Goal: Task Accomplishment & Management: Use online tool/utility

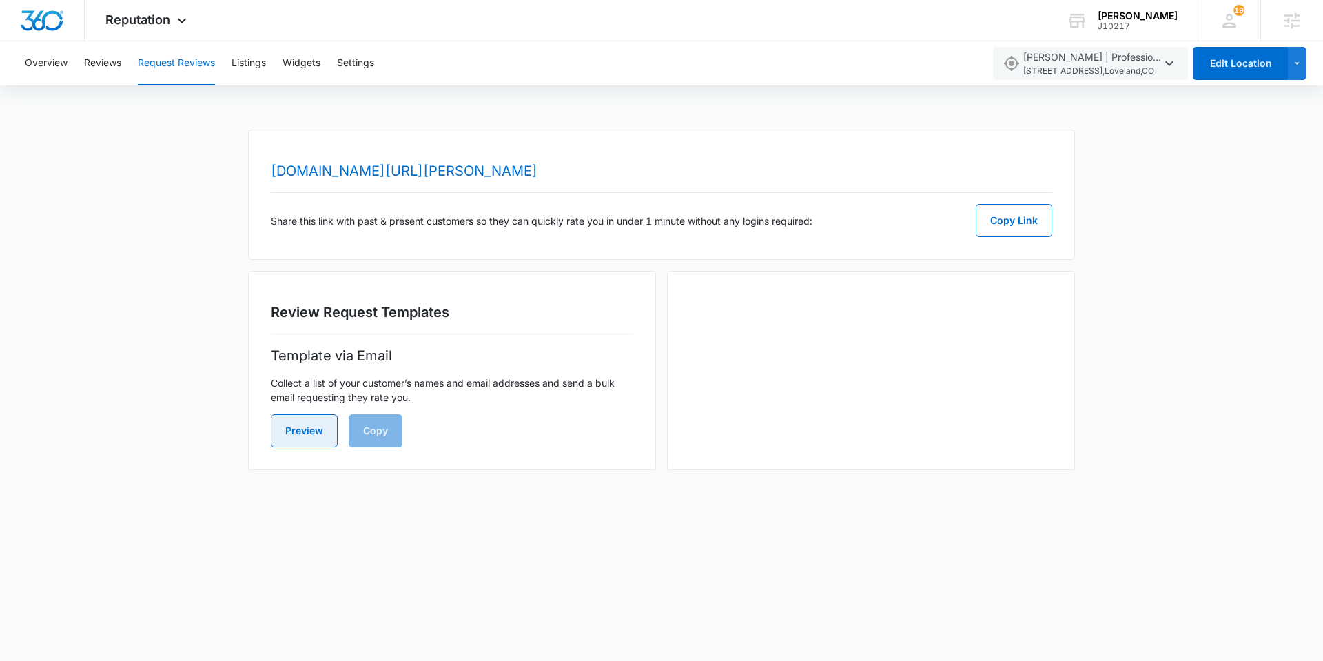
click at [309, 421] on button "Preview" at bounding box center [304, 430] width 67 height 33
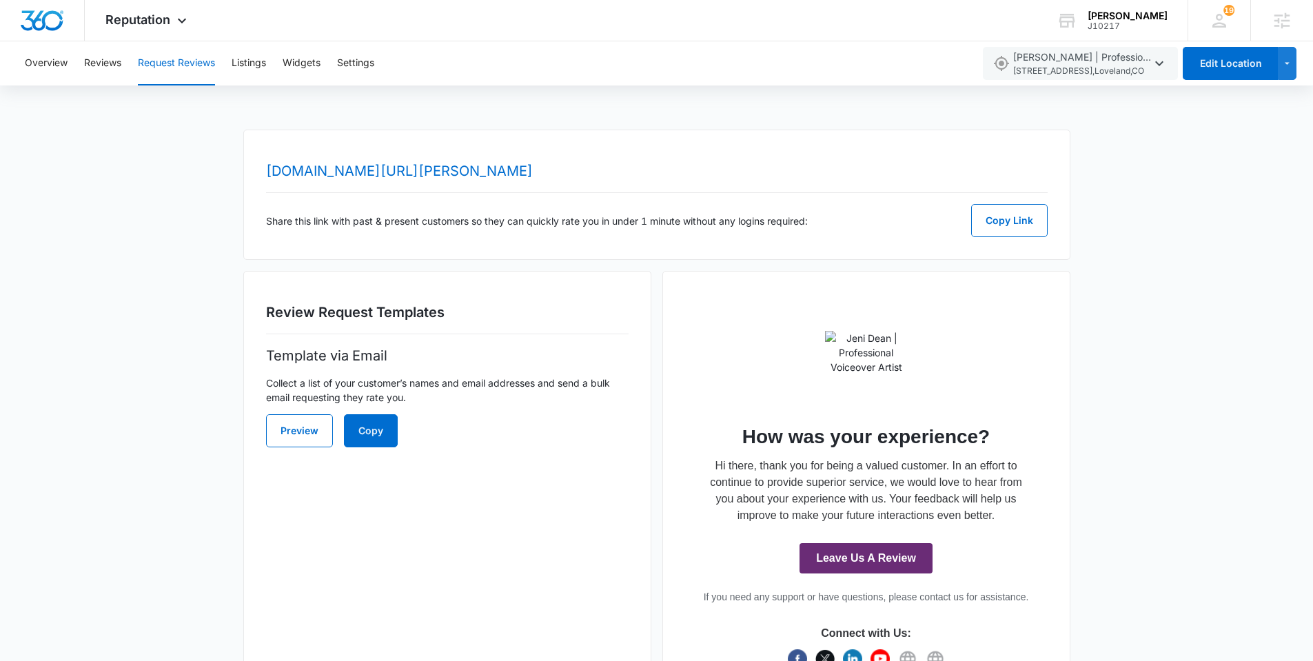
click at [354, 579] on div "Review Request Templates Template via Email Collect a list of your customer’s n…" at bounding box center [447, 491] width 408 height 440
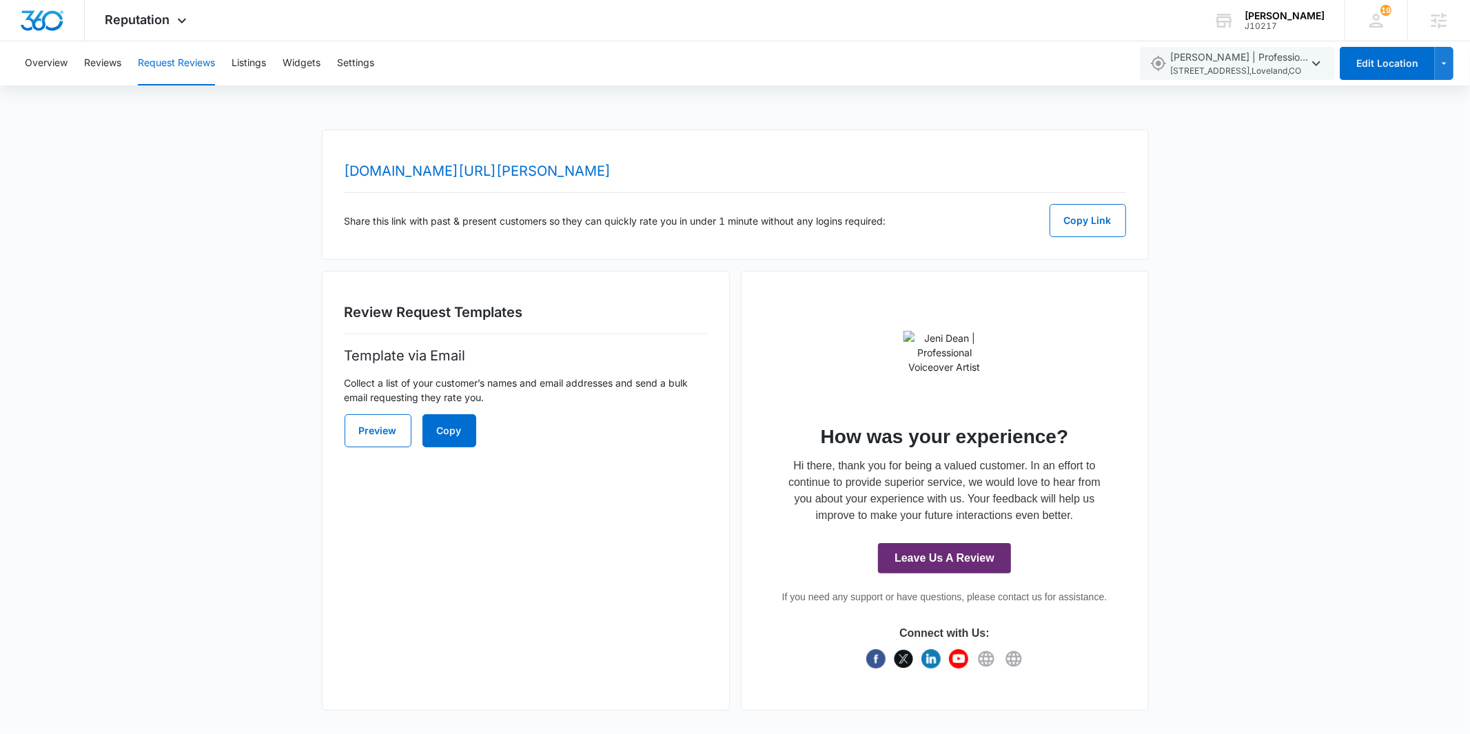
click at [622, 660] on div "Review Request Templates Template via Email Collect a list of your customer’s n…" at bounding box center [526, 491] width 408 height 440
click at [460, 422] on button "Copy" at bounding box center [449, 430] width 54 height 33
click at [578, 507] on div "Review Request Templates Template via Email Collect a list of your customer’s n…" at bounding box center [526, 491] width 408 height 440
click at [260, 59] on button "Listings" at bounding box center [249, 63] width 34 height 44
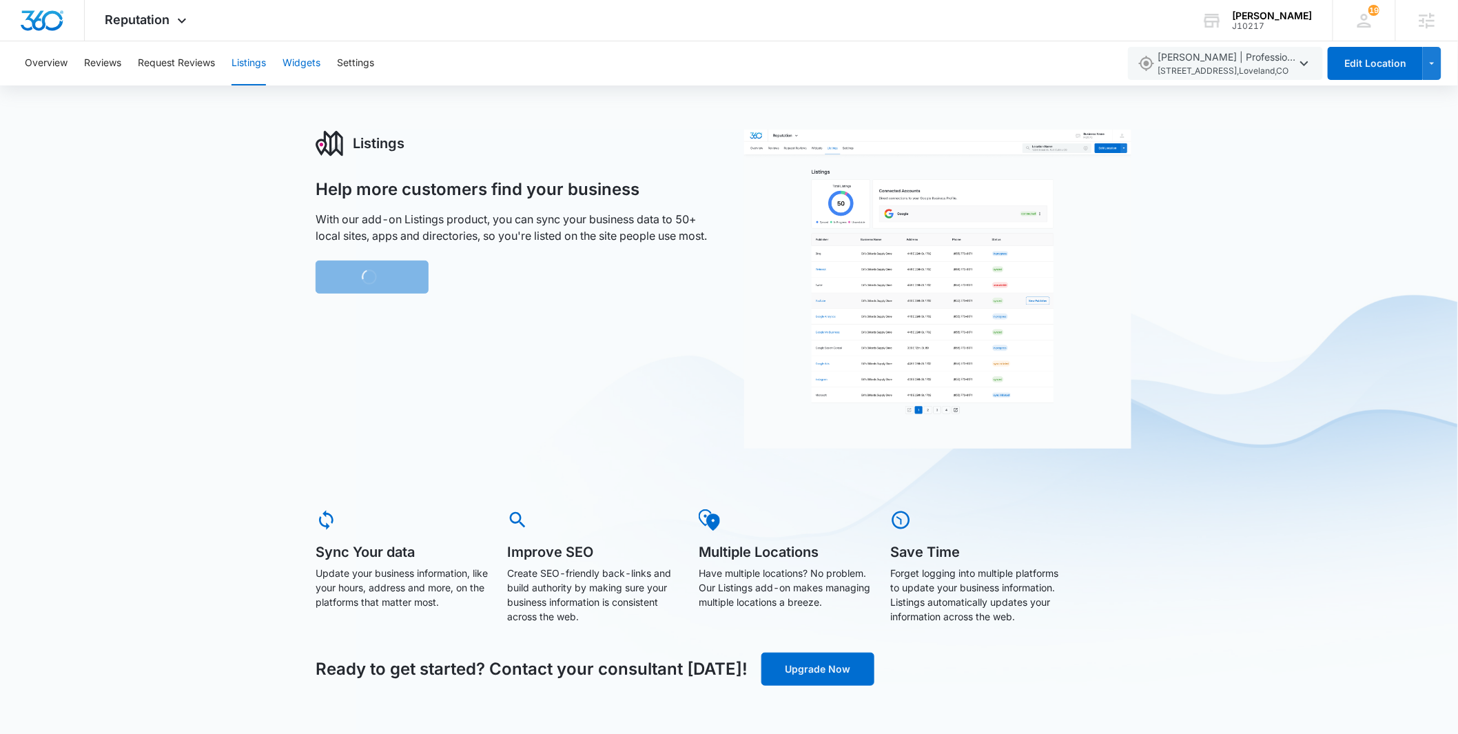
click at [302, 64] on button "Widgets" at bounding box center [302, 63] width 38 height 44
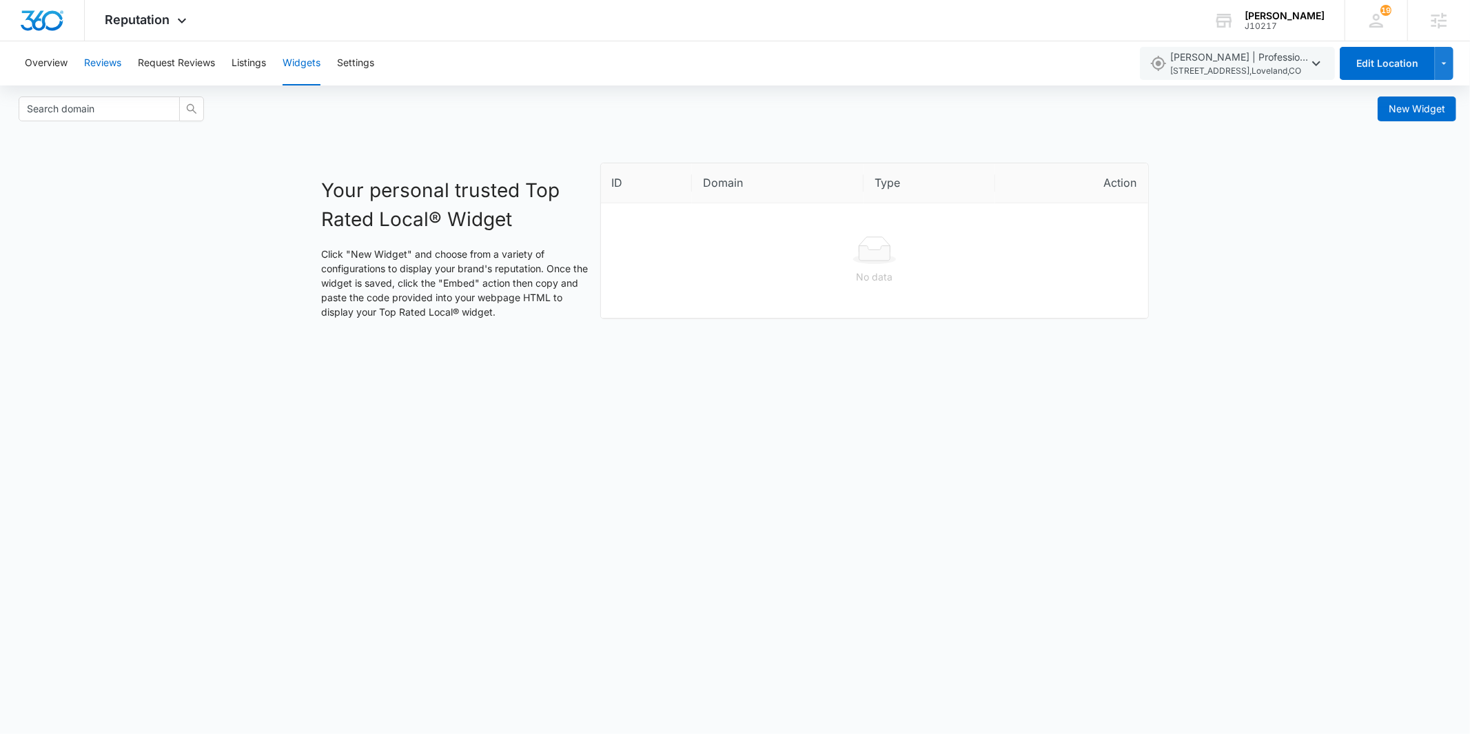
click at [99, 70] on button "Reviews" at bounding box center [102, 63] width 37 height 44
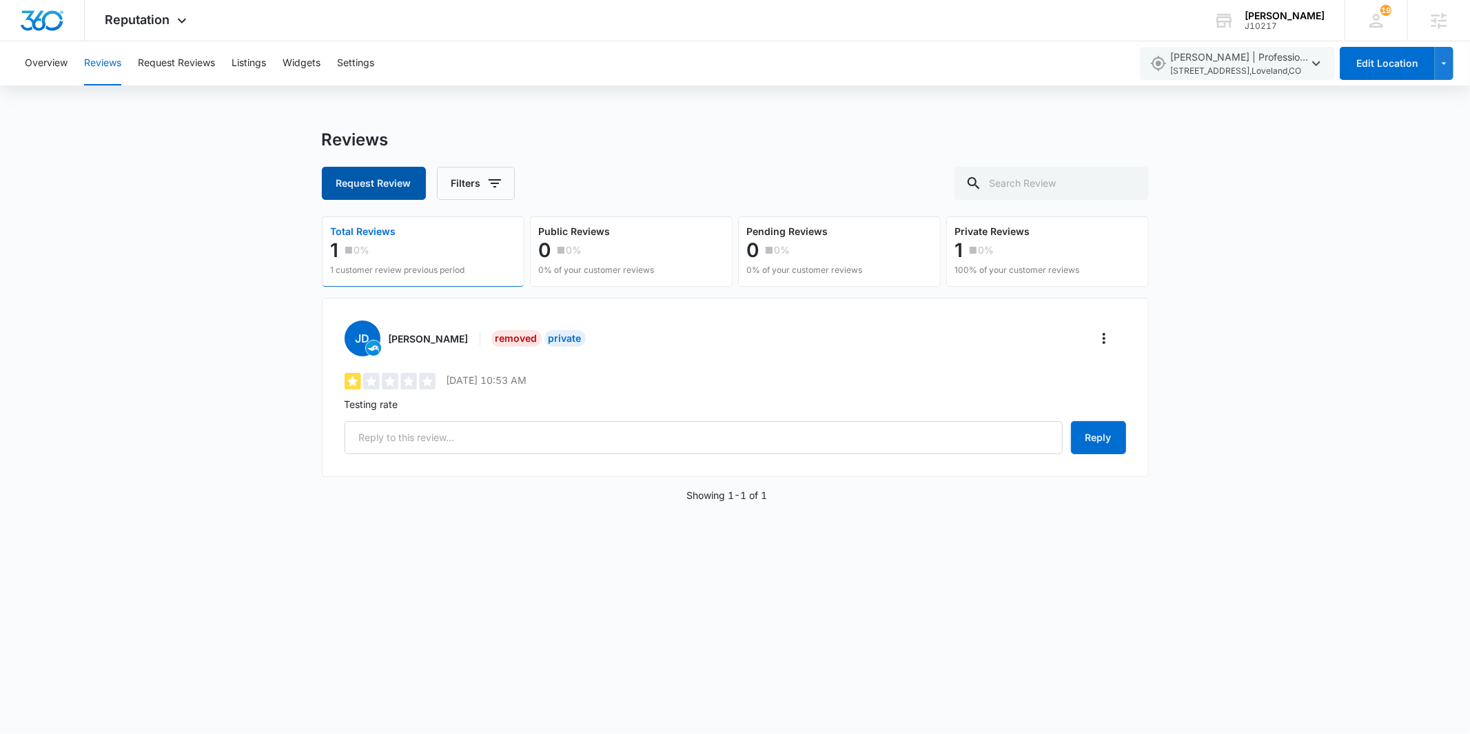
click at [374, 181] on button "Request Review" at bounding box center [374, 183] width 104 height 33
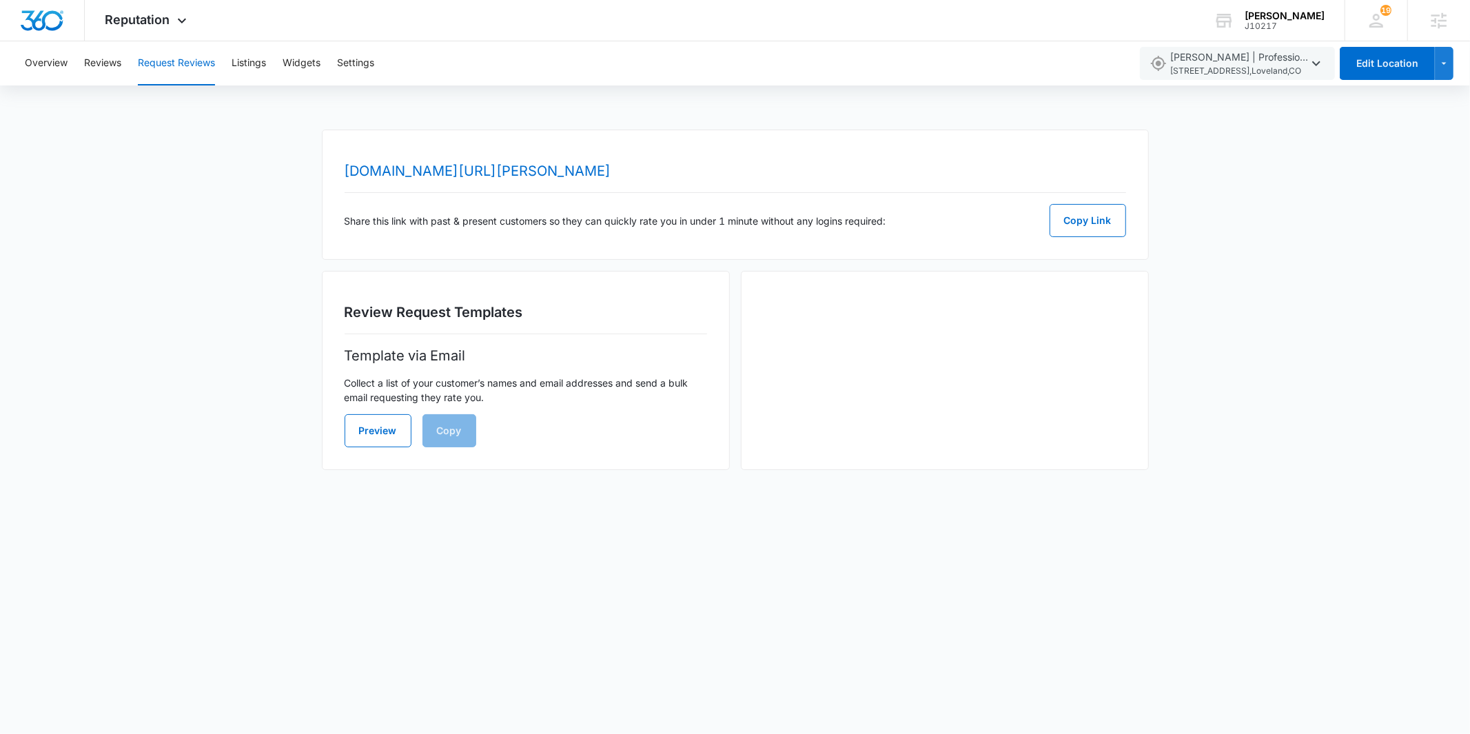
click at [17, 65] on div "Overview Reviews Request Reviews Listings Widgets Settings" at bounding box center [574, 63] width 1114 height 44
click at [43, 65] on button "Overview" at bounding box center [46, 63] width 43 height 44
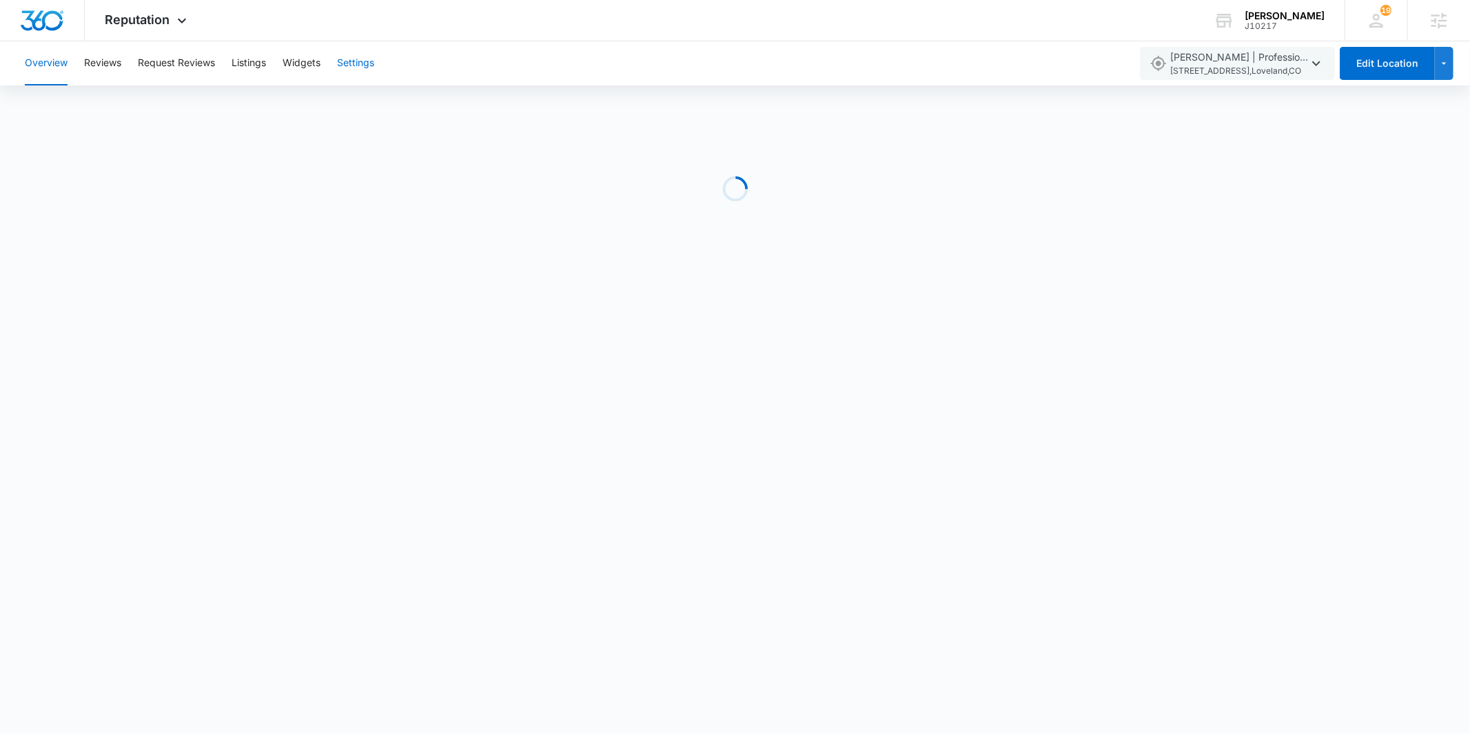
click at [347, 59] on button "Settings" at bounding box center [355, 63] width 37 height 44
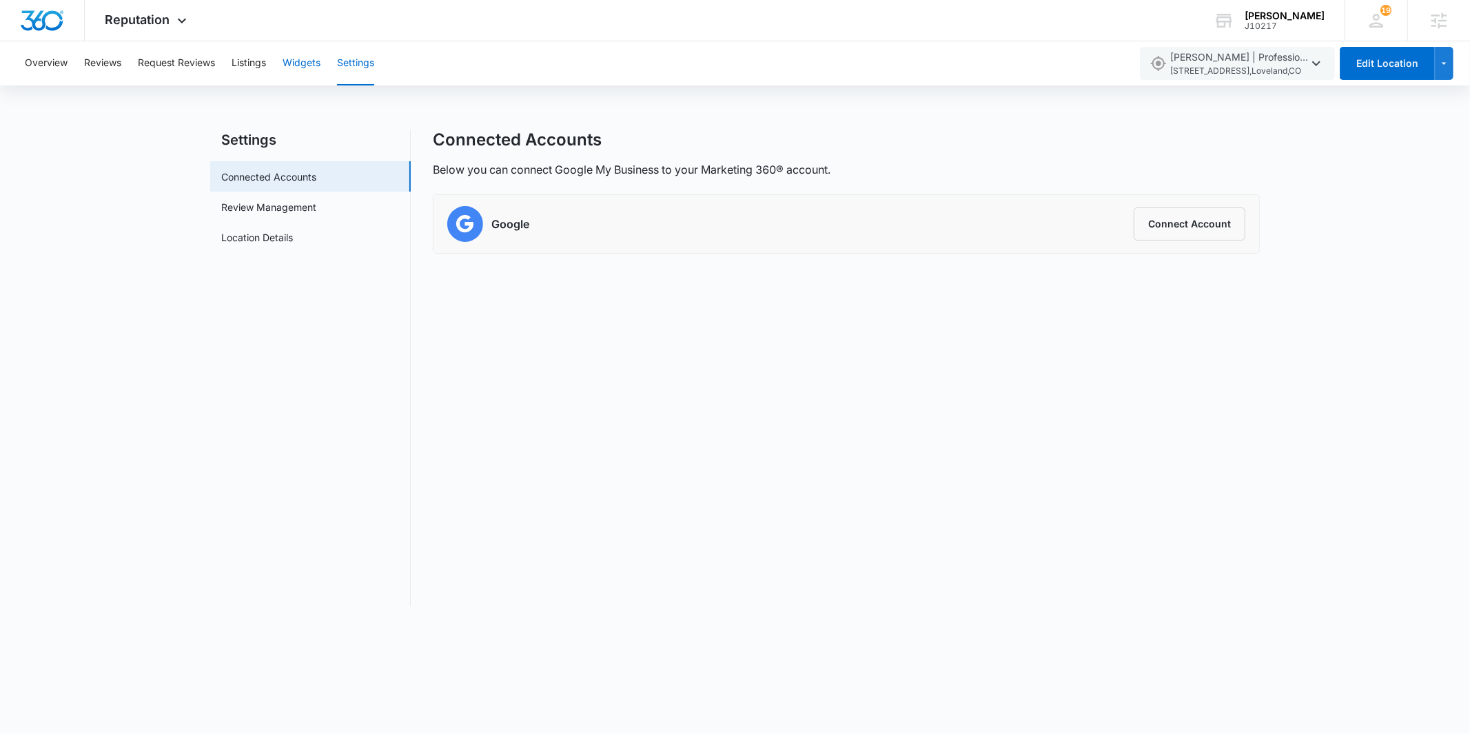
click at [297, 61] on button "Widgets" at bounding box center [302, 63] width 38 height 44
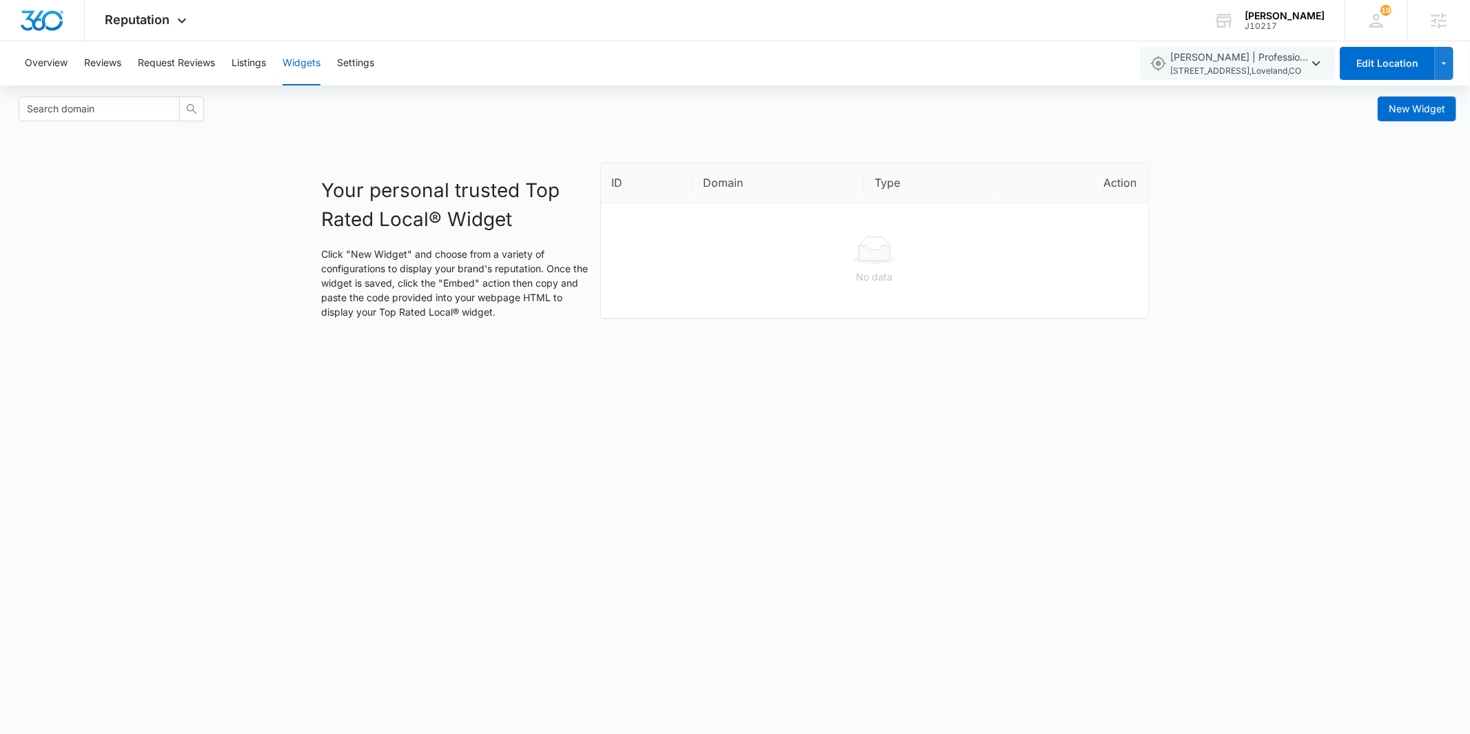
click at [303, 408] on body "Reputation Apps Reputation Websites Forms CRM Email Social Shop Payments POS Co…" at bounding box center [735, 367] width 1470 height 734
click at [187, 69] on button "Request Reviews" at bounding box center [176, 63] width 77 height 44
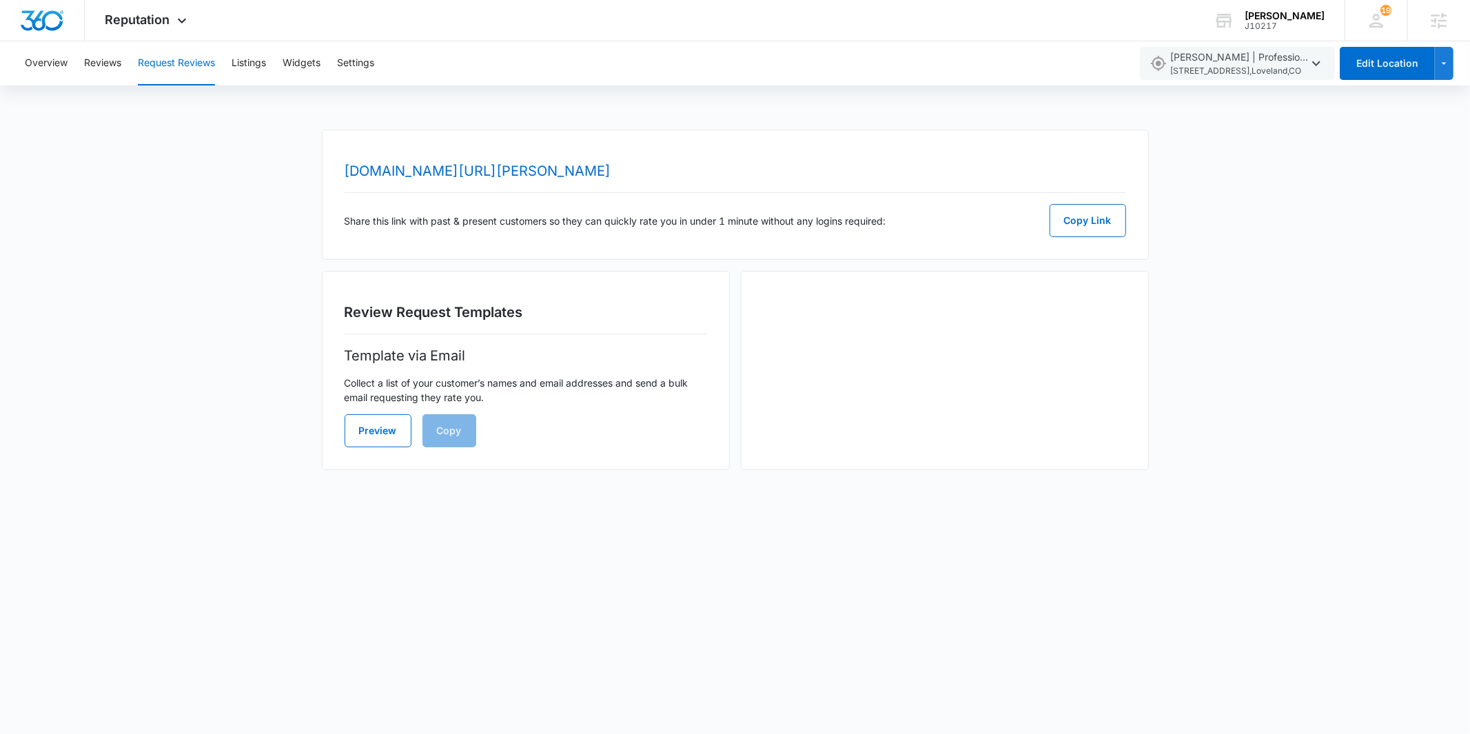
click at [314, 593] on body "Reputation Apps Reputation Websites Forms CRM Email Social Shop Payments POS Co…" at bounding box center [735, 367] width 1470 height 734
drag, startPoint x: 1052, startPoint y: 416, endPoint x: 1061, endPoint y: 373, distance: 44.2
click at [1052, 413] on div at bounding box center [945, 370] width 408 height 199
click at [1226, 43] on div "Overview Reviews Request Reviews Listings Widgets Settings [PERSON_NAME] | Prof…" at bounding box center [735, 63] width 1470 height 44
click at [1232, 90] on div "Overview Reviews Request Reviews Listings Widgets Settings [PERSON_NAME] | Prof…" at bounding box center [735, 263] width 1470 height 445
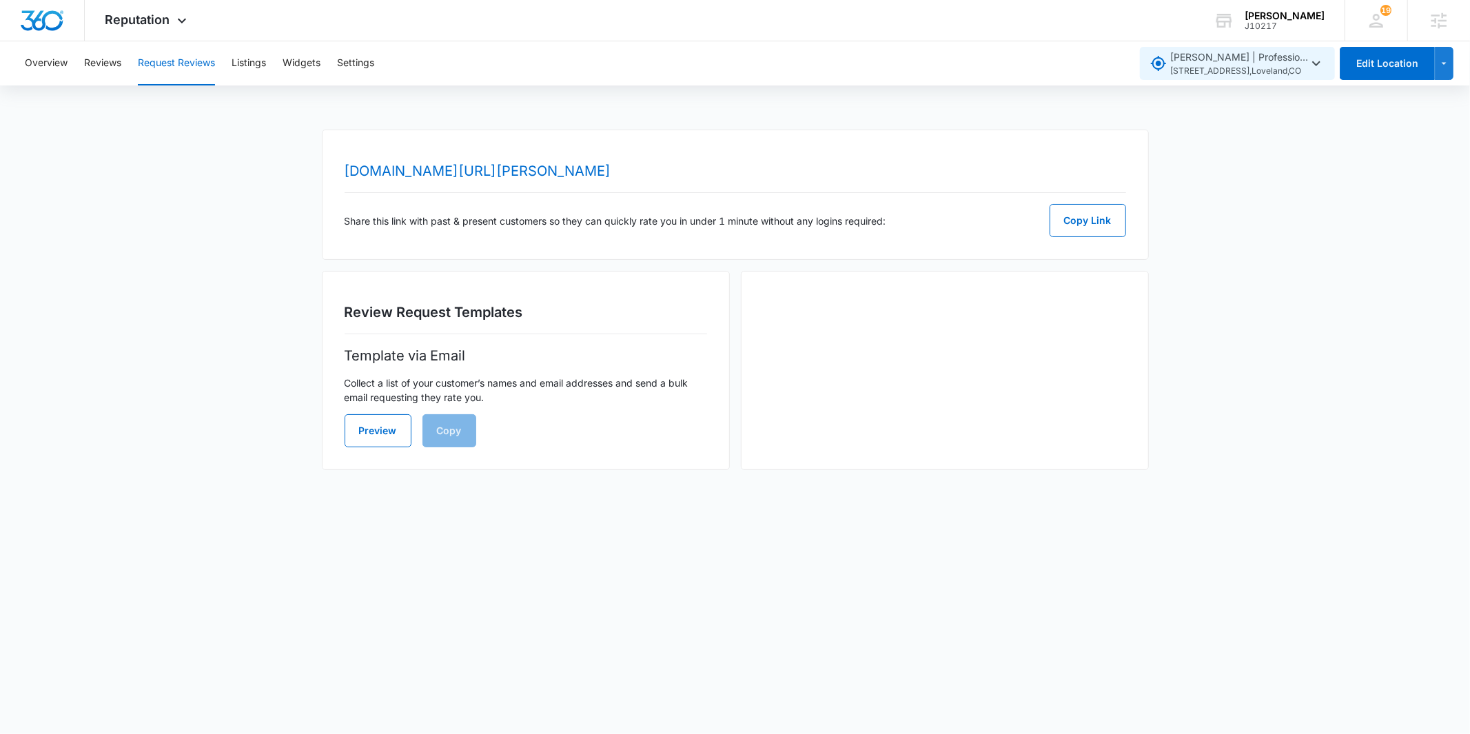
drag, startPoint x: 1231, startPoint y: 65, endPoint x: 1234, endPoint y: 72, distance: 8.3
click at [1232, 65] on span "[STREET_ADDRESS]" at bounding box center [1239, 71] width 138 height 13
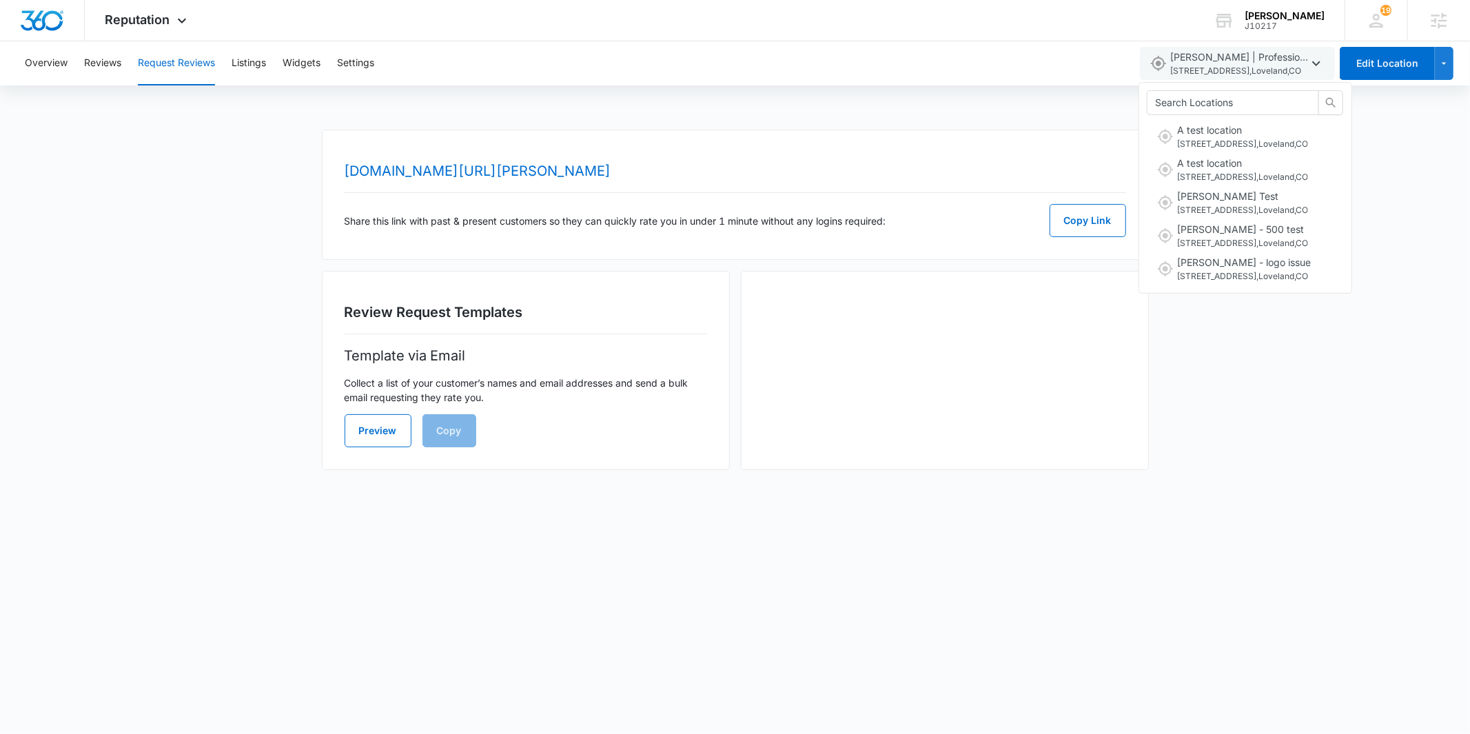
click at [1263, 289] on div "A test location [STREET_ADDRESS] A test location [STREET_ADDRESS] [PERSON_NAME]…" at bounding box center [1246, 188] width 214 height 212
click at [1263, 281] on span "[STREET_ADDRESS]" at bounding box center [1244, 276] width 134 height 13
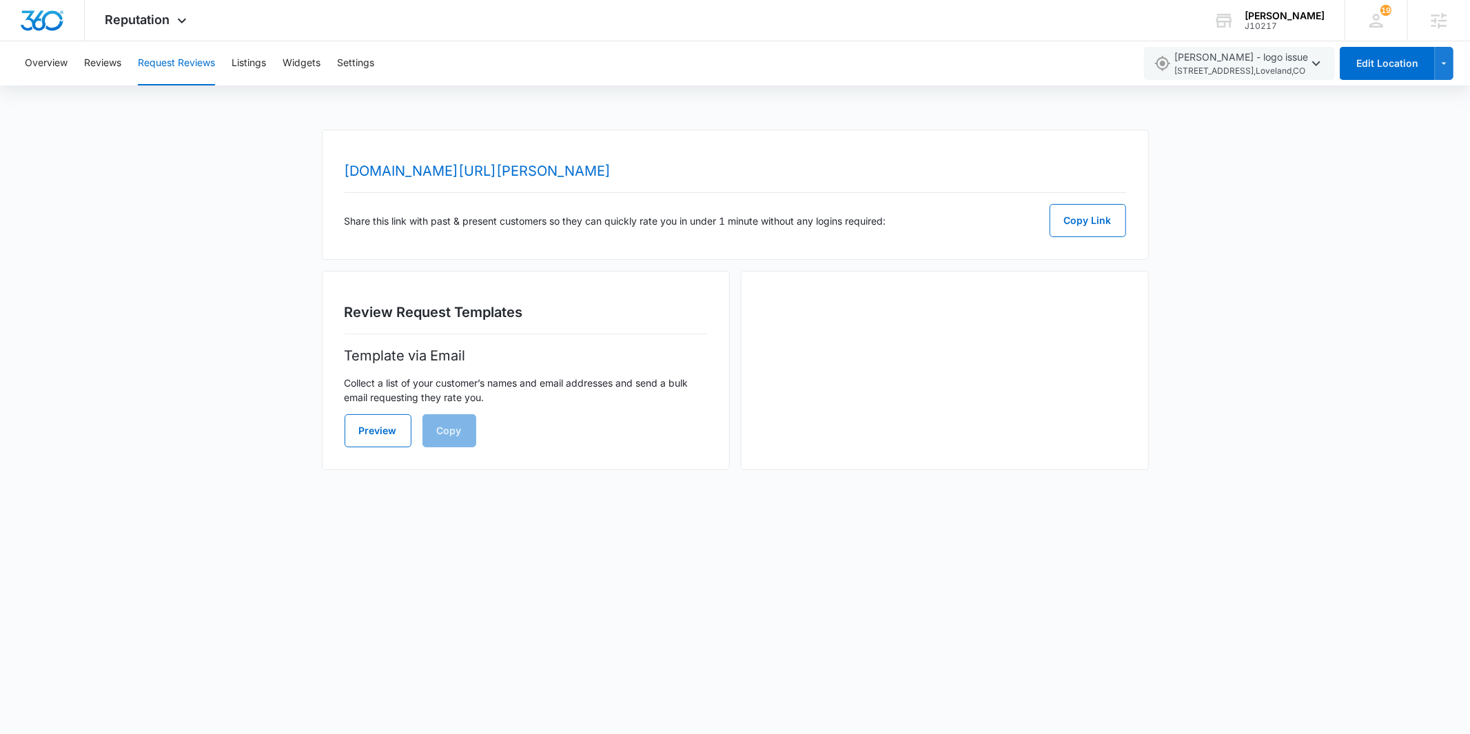
click at [625, 660] on body "Reputation Apps Reputation Websites Forms CRM Email Social Shop Payments POS Co…" at bounding box center [735, 367] width 1470 height 734
click at [624, 660] on body "Reputation Apps Reputation Websites Forms CRM Email Social Shop Payments POS Co…" at bounding box center [735, 367] width 1470 height 734
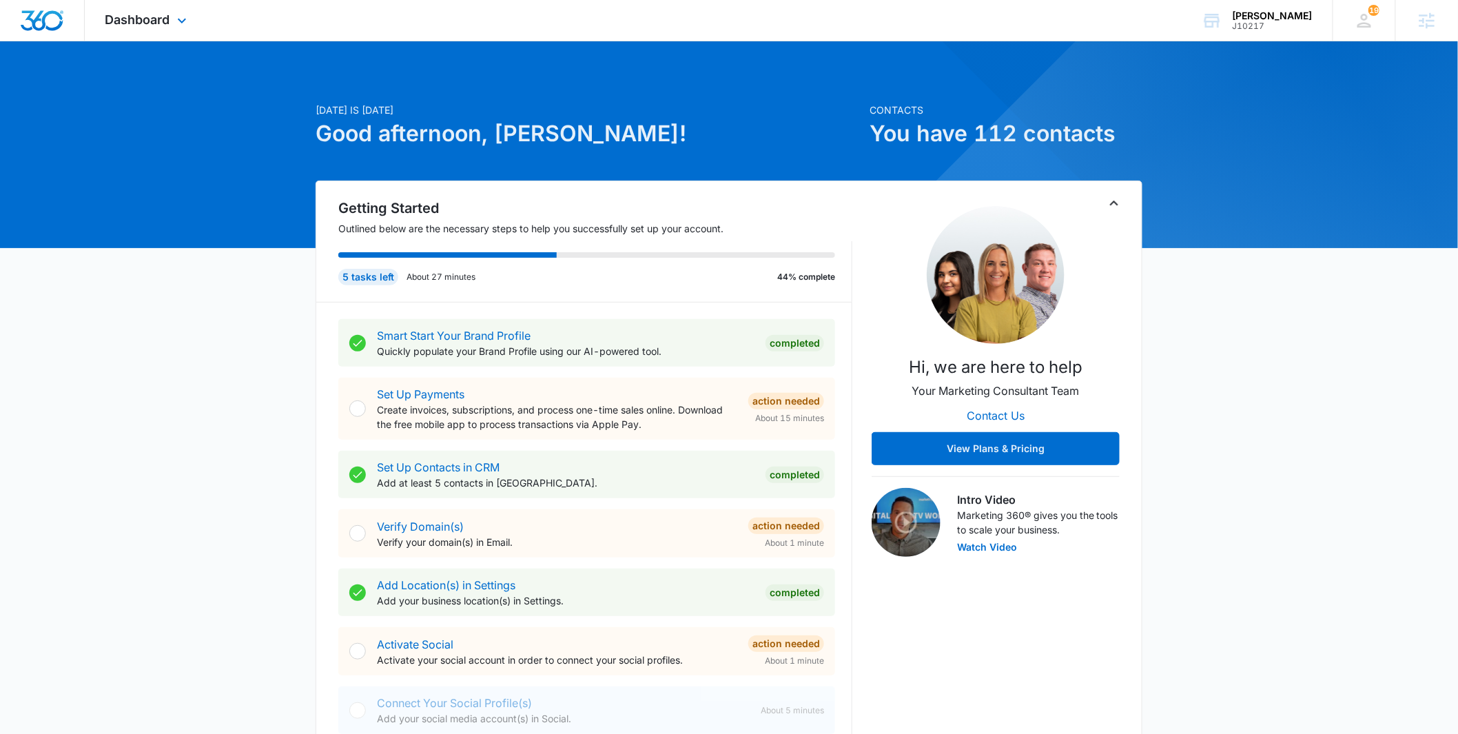
click at [194, 19] on div "Dashboard Apps Reputation Websites Forms CRM Email Social Shop Payments POS Con…" at bounding box center [148, 20] width 126 height 41
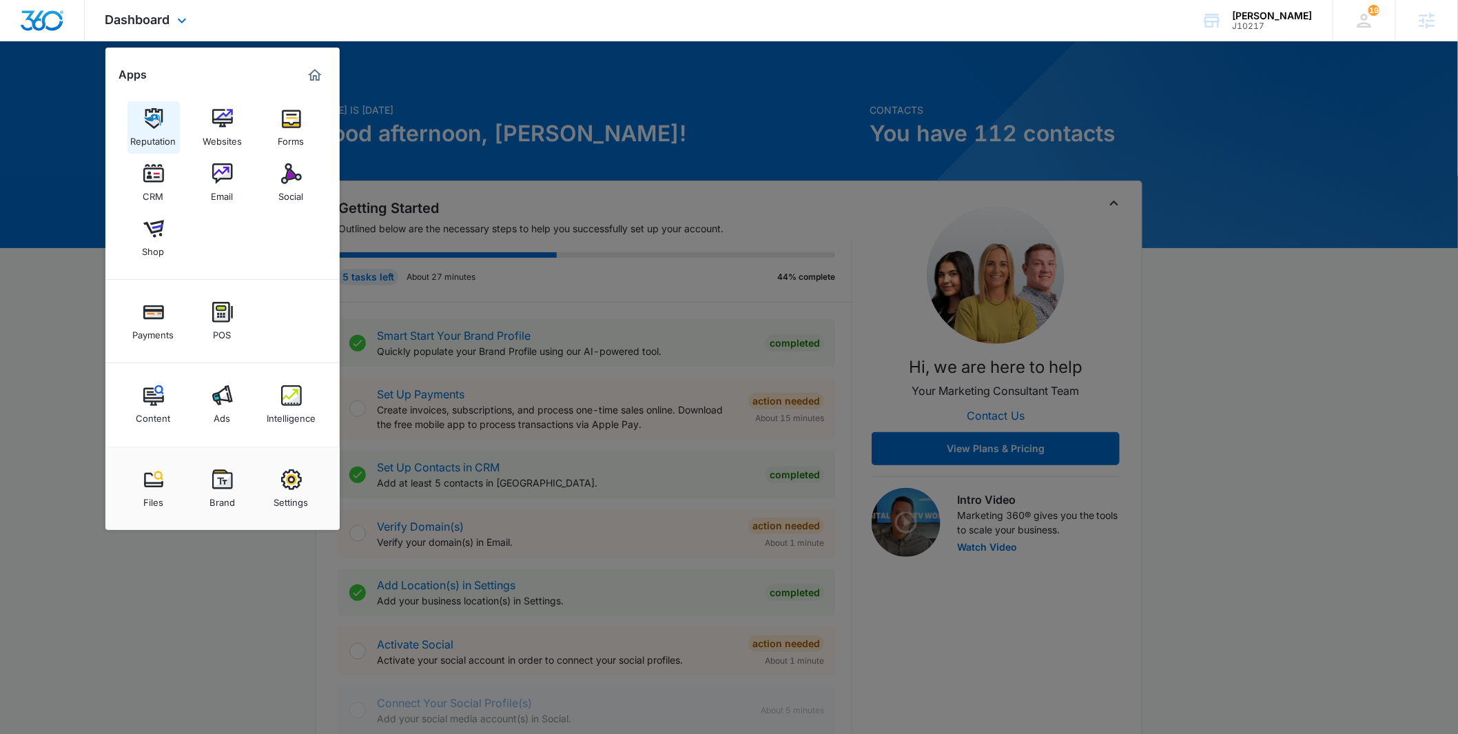
click at [168, 117] on link "Reputation" at bounding box center [154, 127] width 52 height 52
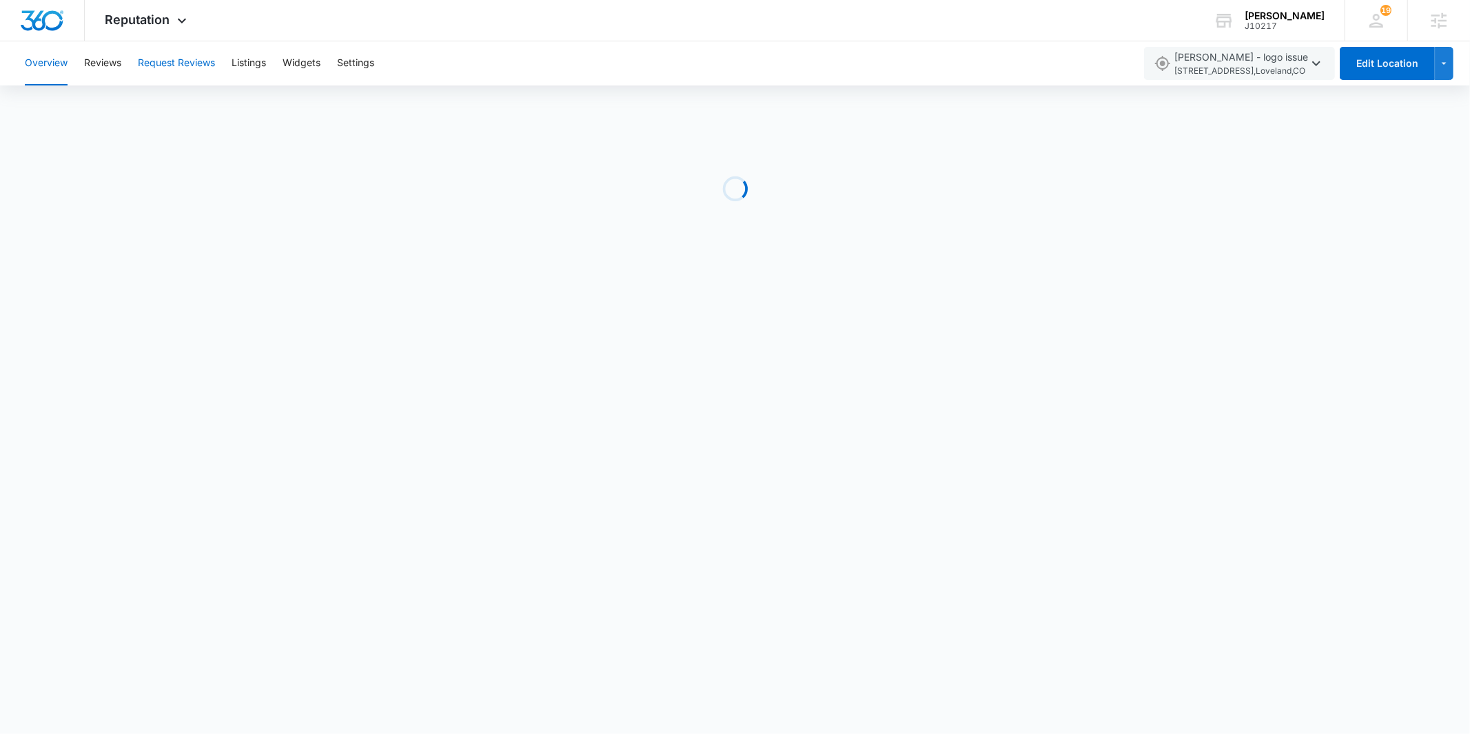
click at [170, 61] on button "Request Reviews" at bounding box center [176, 63] width 77 height 44
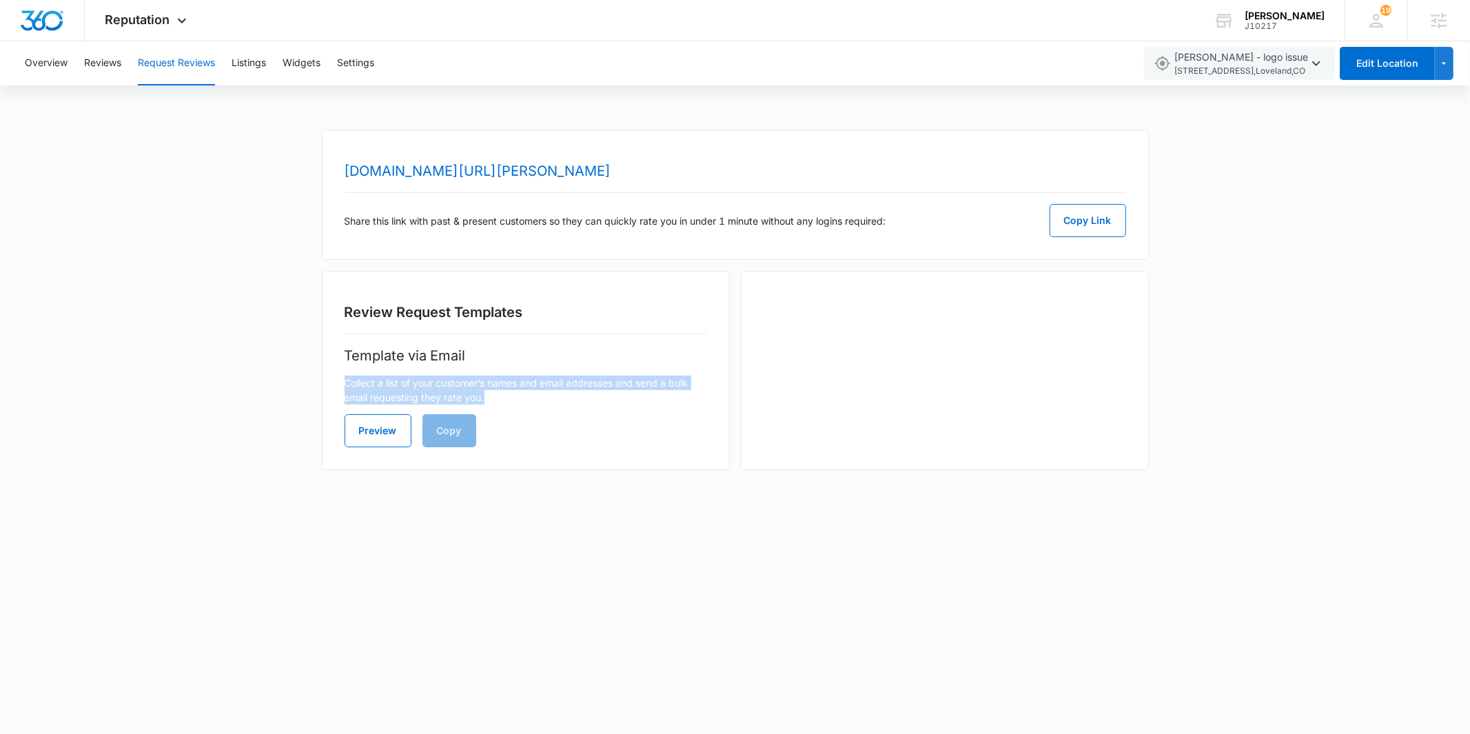
drag, startPoint x: 519, startPoint y: 397, endPoint x: 319, endPoint y: 380, distance: 200.6
click at [318, 379] on div "www.topratedlocal.com/review/jeni-dean---logo-issue-reviews Share this link wit…" at bounding box center [735, 308] width 1470 height 357
copy p "Collect a list of your customer’s names and email addresses and send a bulk ema…"
click at [515, 460] on div "Review Request Templates Template via Email Collect a list of your customer’s n…" at bounding box center [526, 370] width 408 height 199
click at [510, 394] on p "Collect a list of your customer’s names and email addresses and send a bulk ema…" at bounding box center [526, 390] width 363 height 29
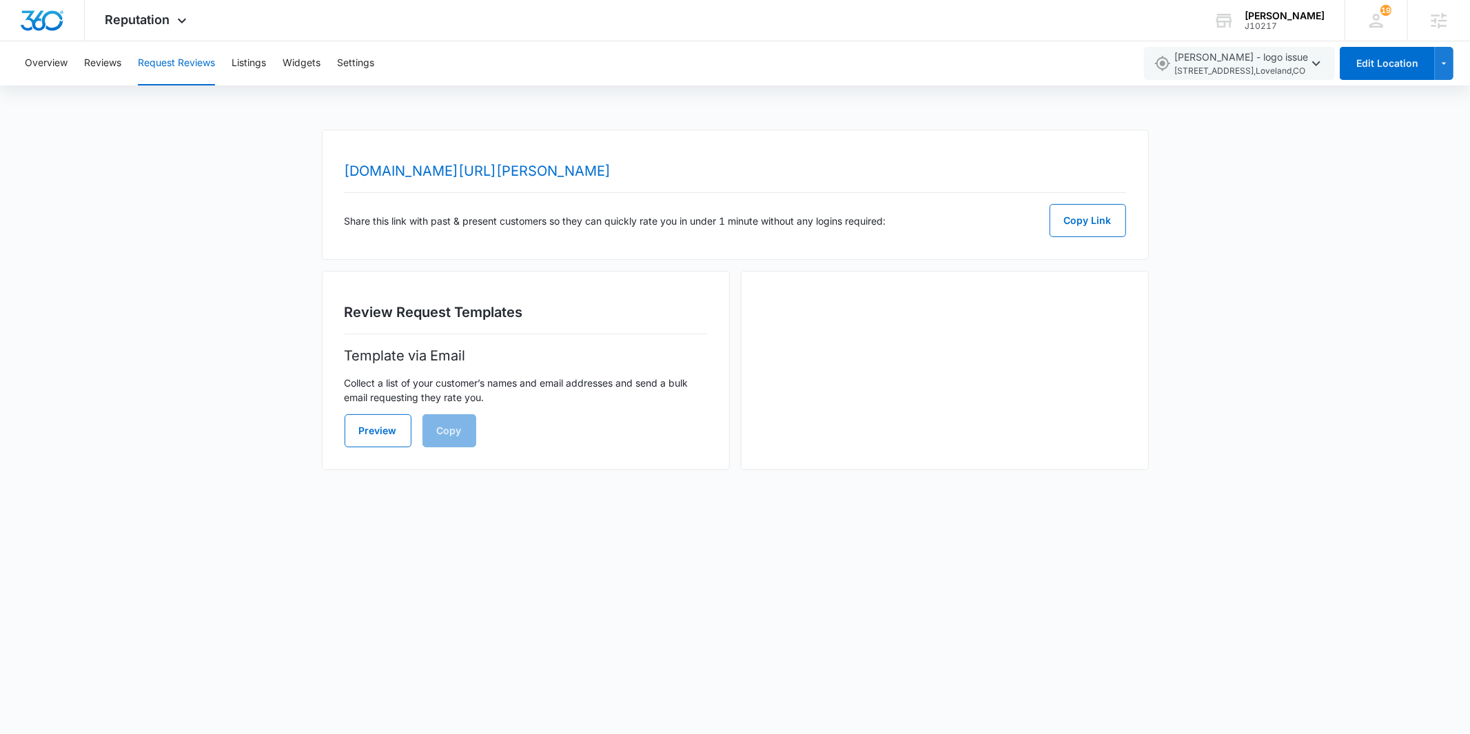
click at [517, 393] on p "Collect a list of your customer’s names and email addresses and send a bulk ema…" at bounding box center [526, 390] width 363 height 29
drag, startPoint x: 496, startPoint y: 394, endPoint x: 325, endPoint y: 382, distance: 172.0
click at [325, 382] on div "Review Request Templates Template via Email Collect a list of your customer’s n…" at bounding box center [526, 370] width 408 height 199
copy p "Collect a list of your customer’s names and email addresses and send a bulk ema…"
